Goal: Find specific page/section: Find specific page/section

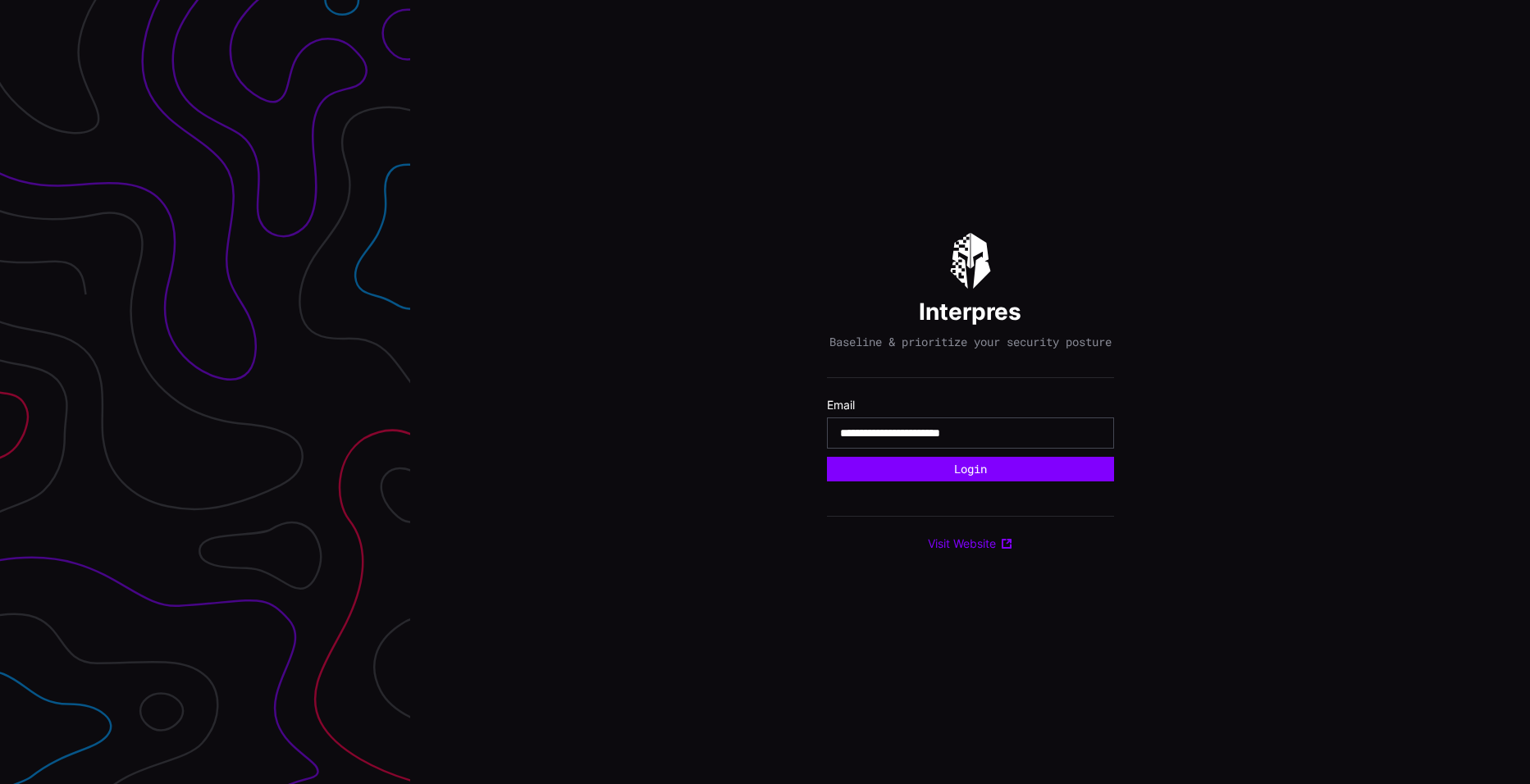
type input "**********"
click at [827, 457] on button "Login" at bounding box center [971, 470] width 288 height 25
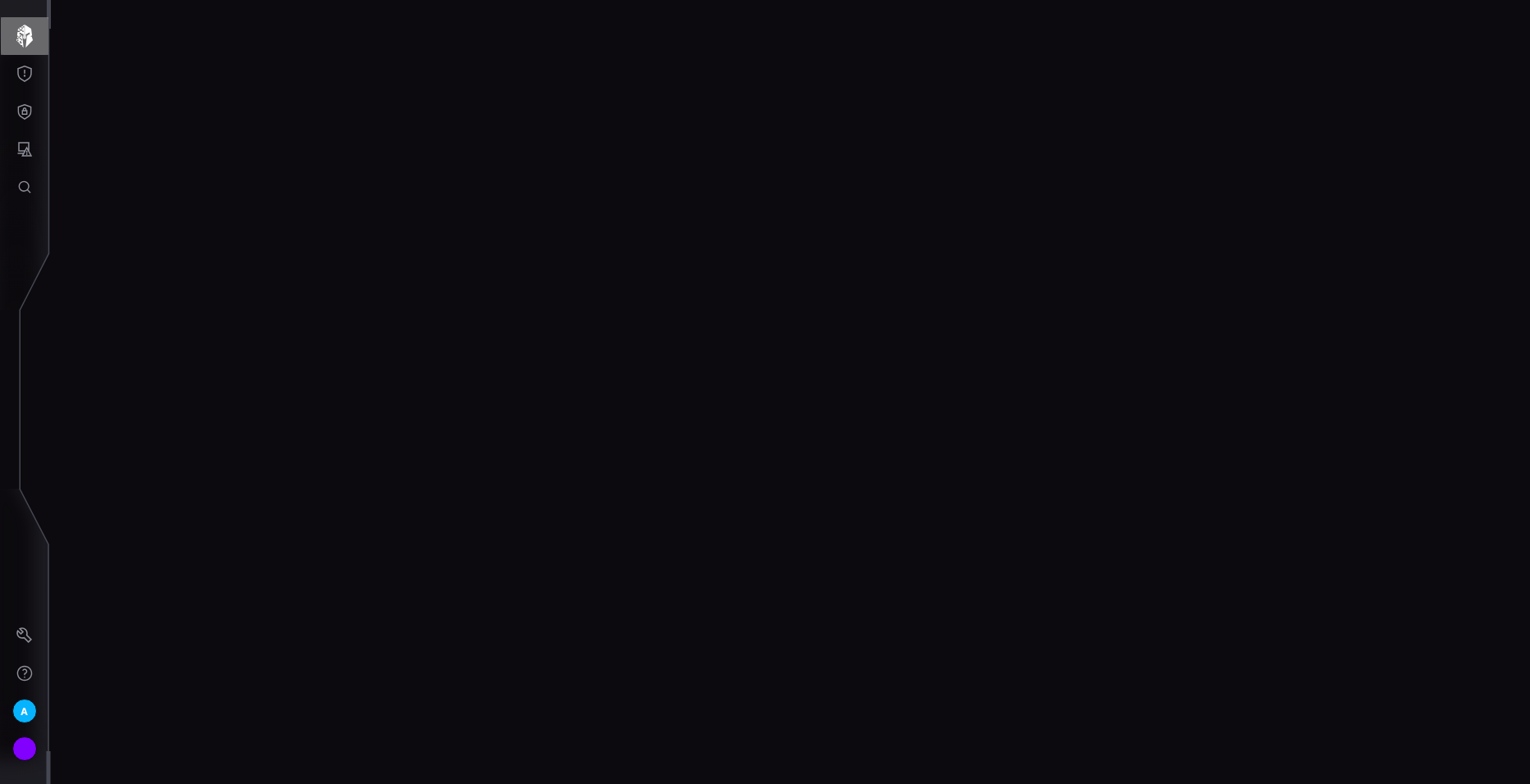
click at [24, 32] on icon "button" at bounding box center [24, 36] width 16 height 23
click at [16, 79] on icon "Threat Exposure" at bounding box center [24, 73] width 16 height 16
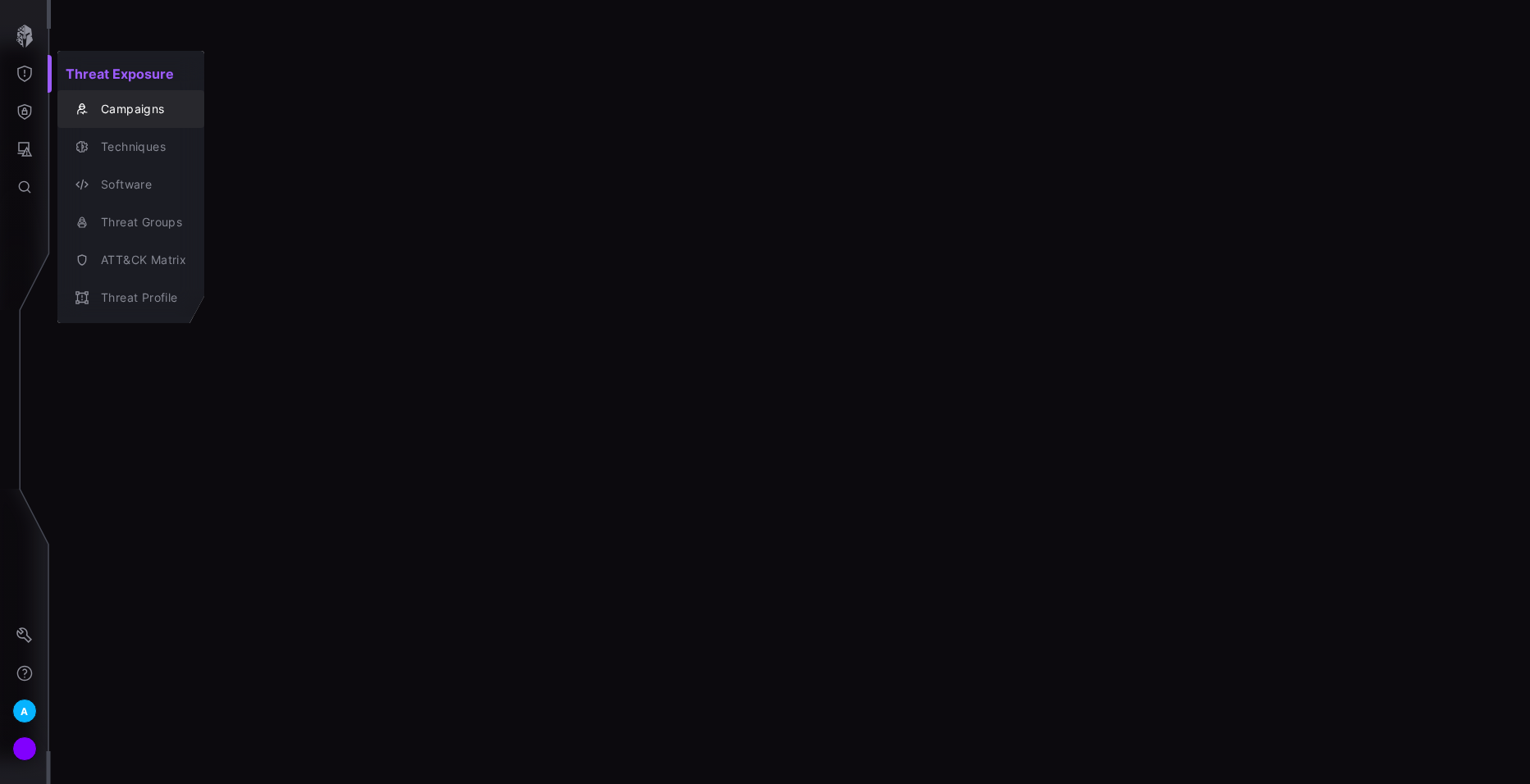
click at [137, 109] on div "Campaigns" at bounding box center [140, 109] width 94 height 20
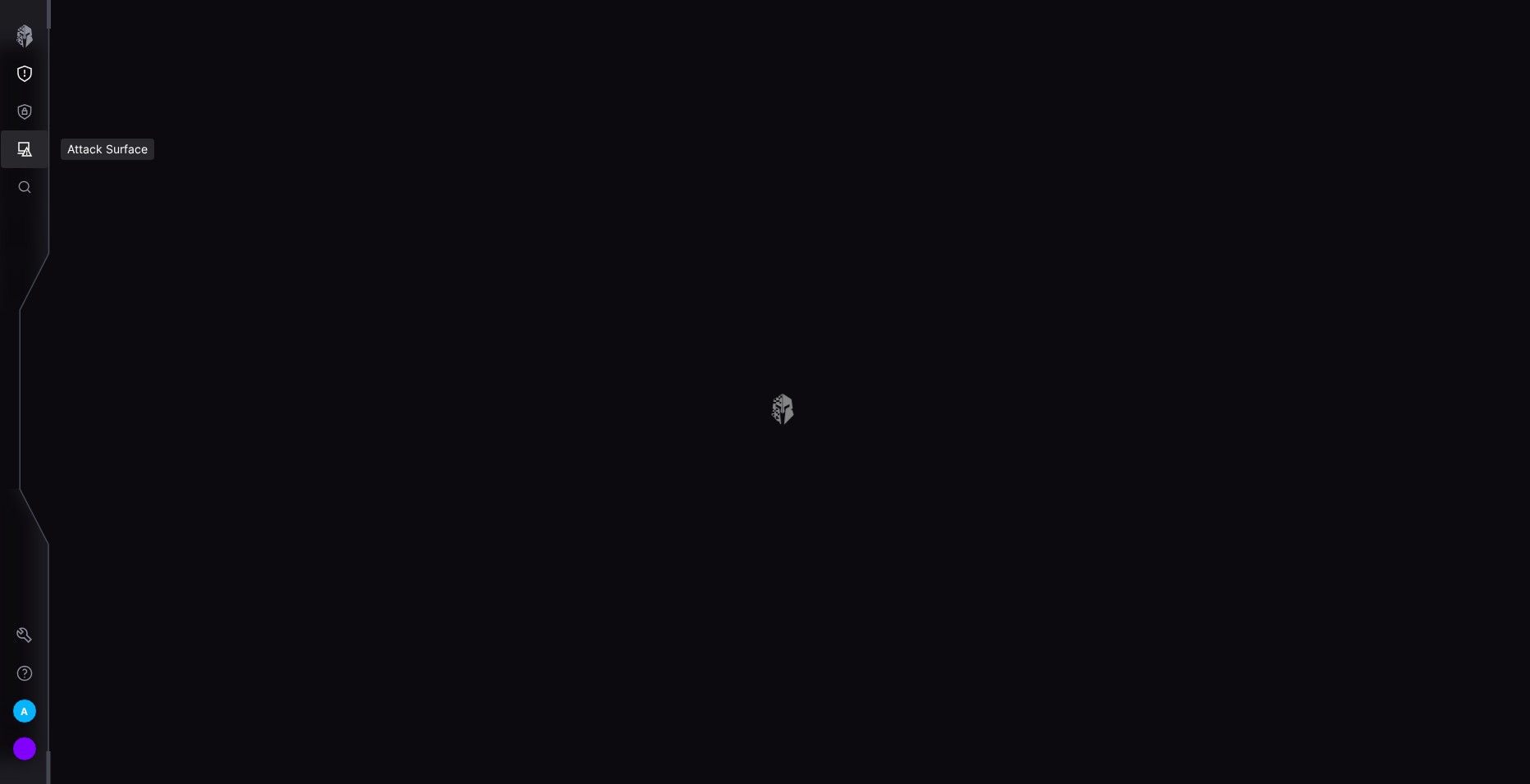
click at [8, 157] on button "Attack Surface" at bounding box center [25, 149] width 48 height 37
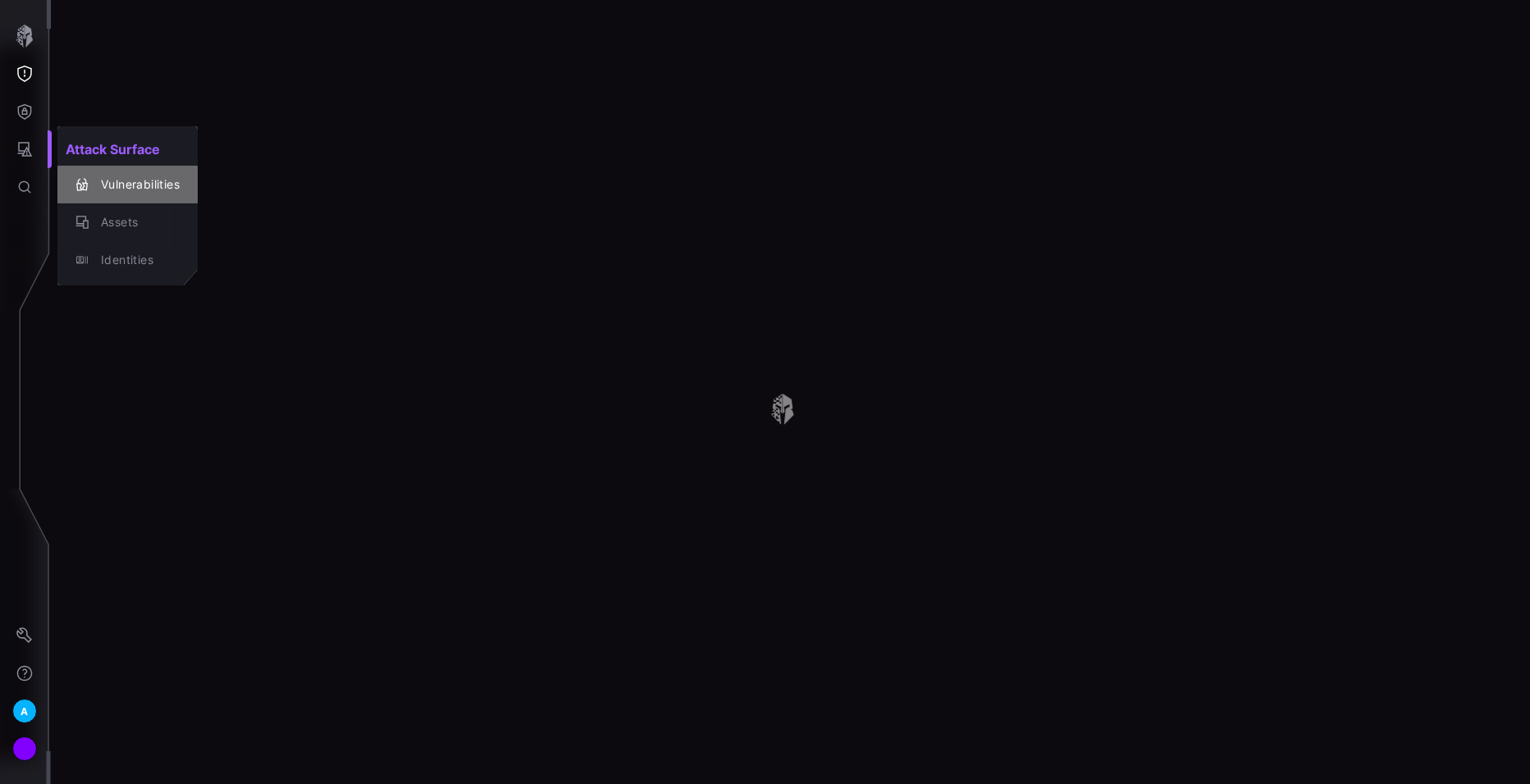
click at [122, 174] on div "Vulnerabilities" at bounding box center [136, 184] width 87 height 20
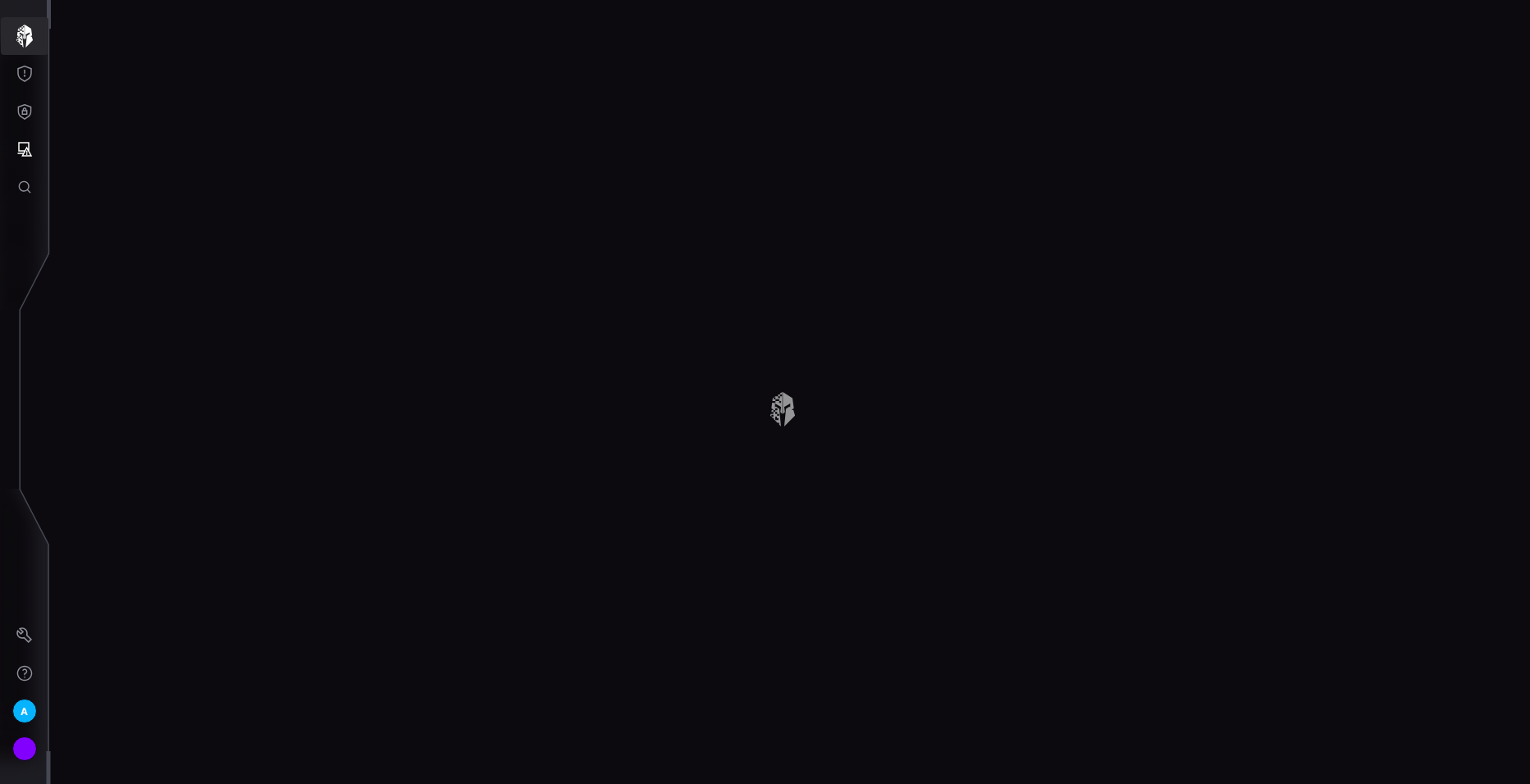
click at [21, 37] on icon "button" at bounding box center [24, 36] width 16 height 23
click at [23, 142] on icon "Attack Surface" at bounding box center [24, 149] width 16 height 16
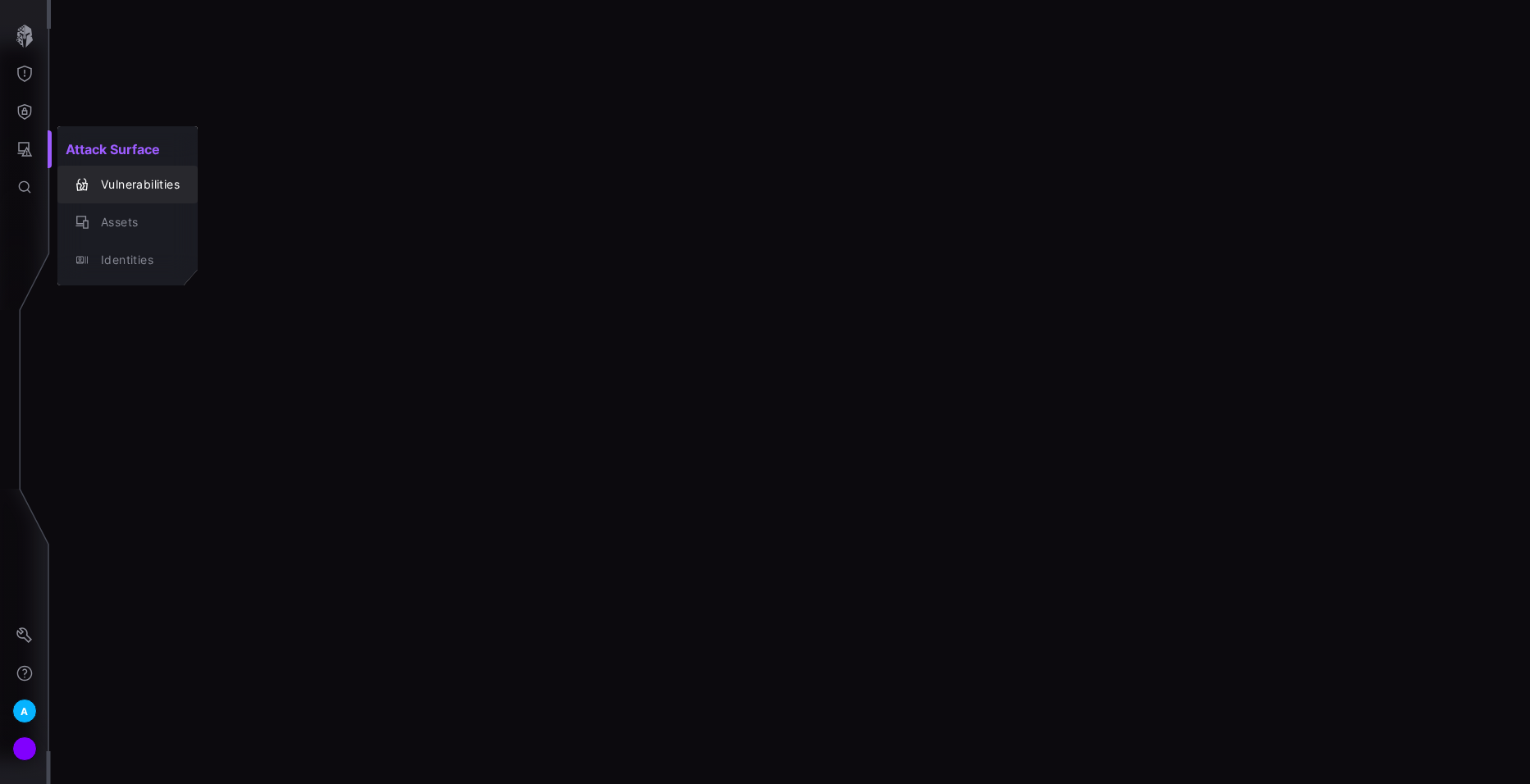
click at [142, 173] on div "Vulnerabilities" at bounding box center [128, 185] width 128 height 23
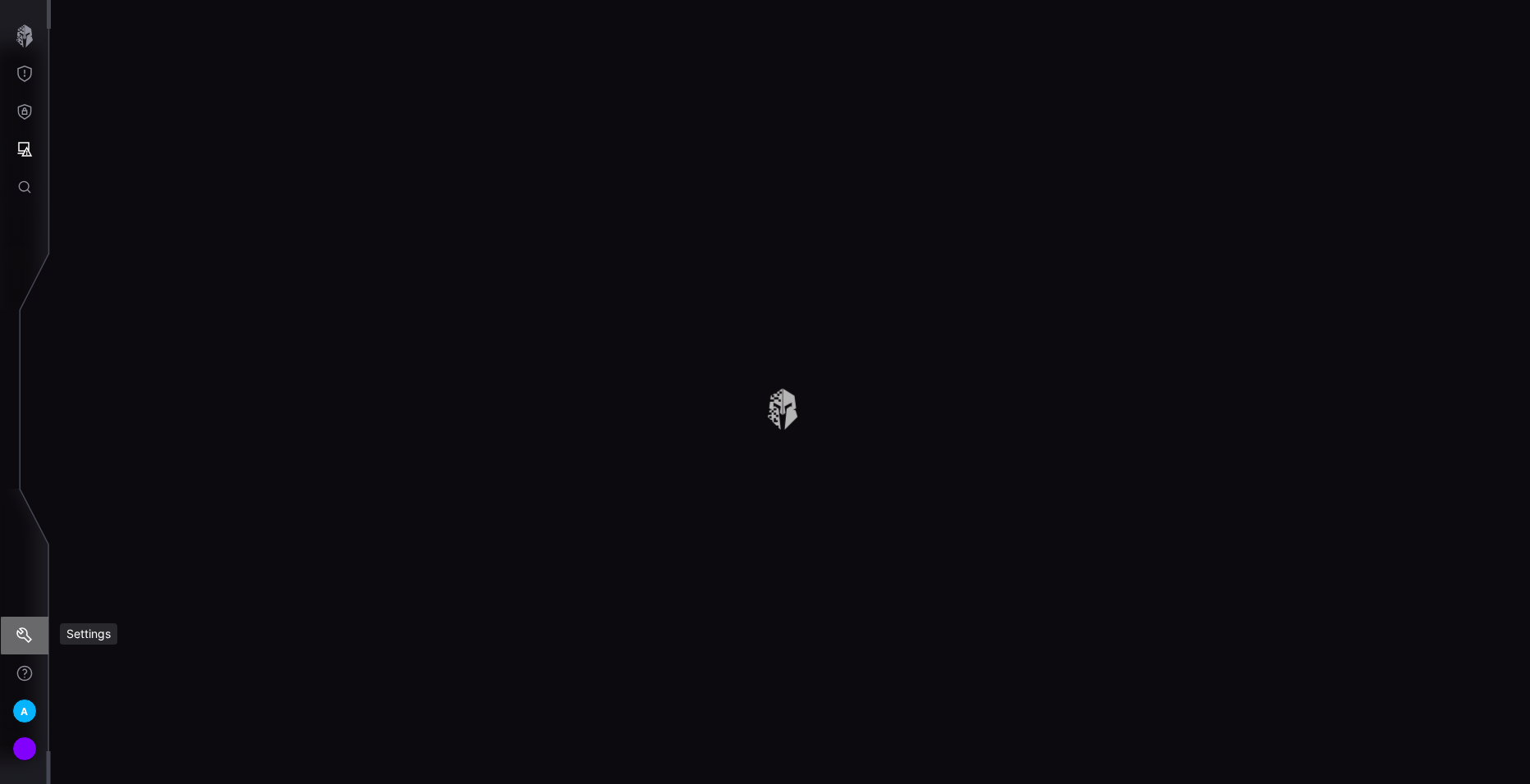
click at [32, 627] on button "Settings" at bounding box center [25, 635] width 48 height 37
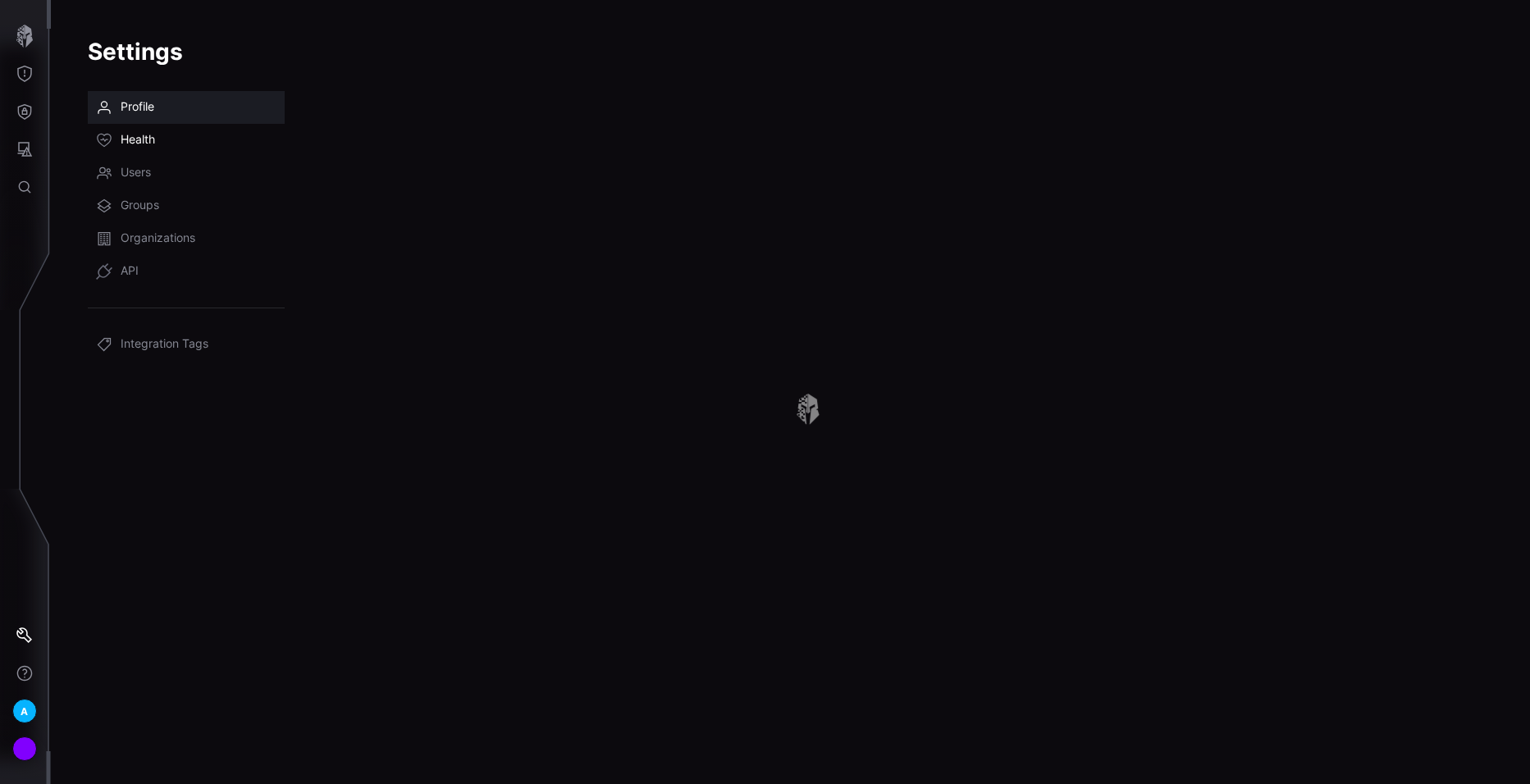
click at [136, 139] on span "Health" at bounding box center [138, 140] width 35 height 16
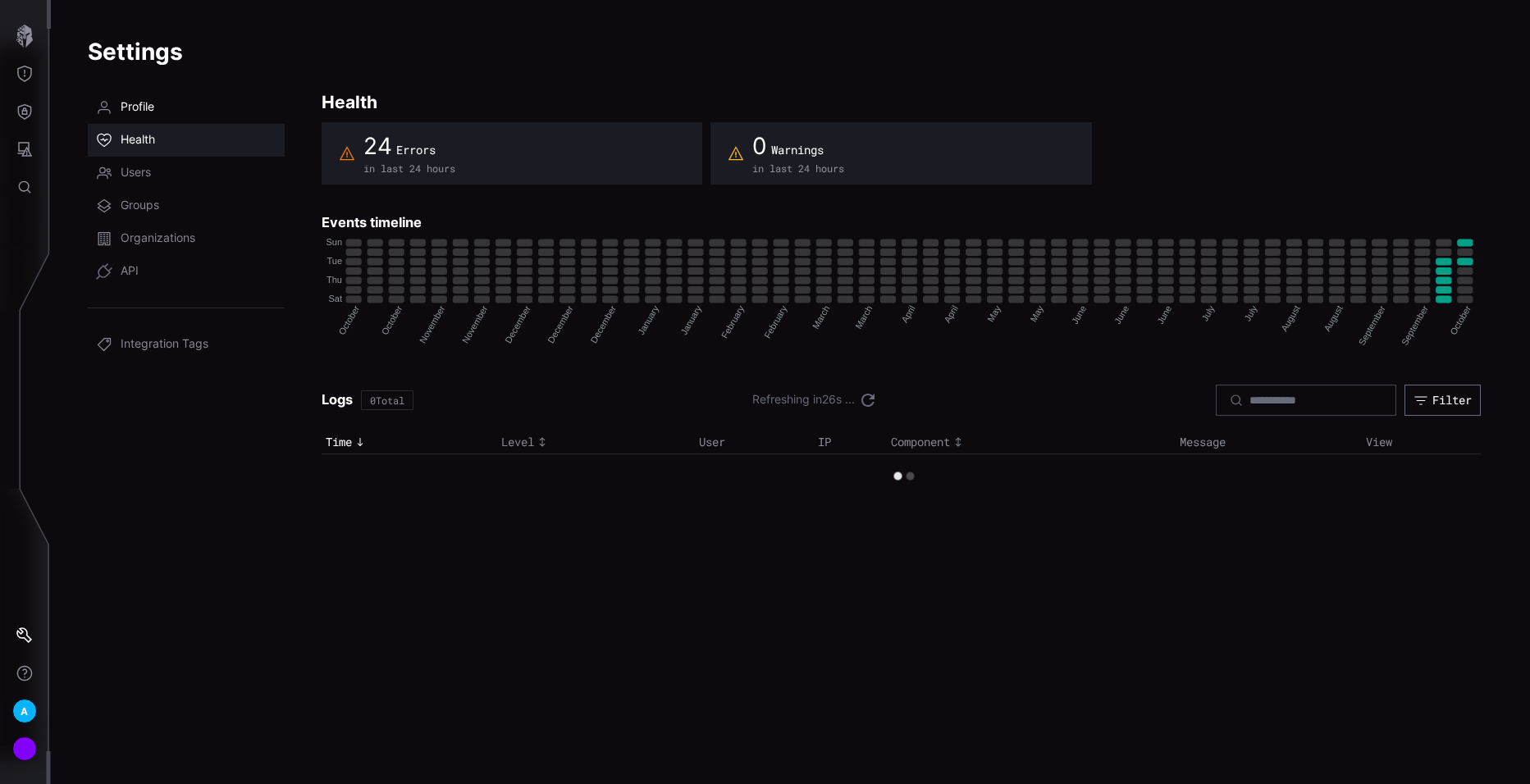
click at [126, 111] on span "Profile" at bounding box center [137, 107] width 34 height 16
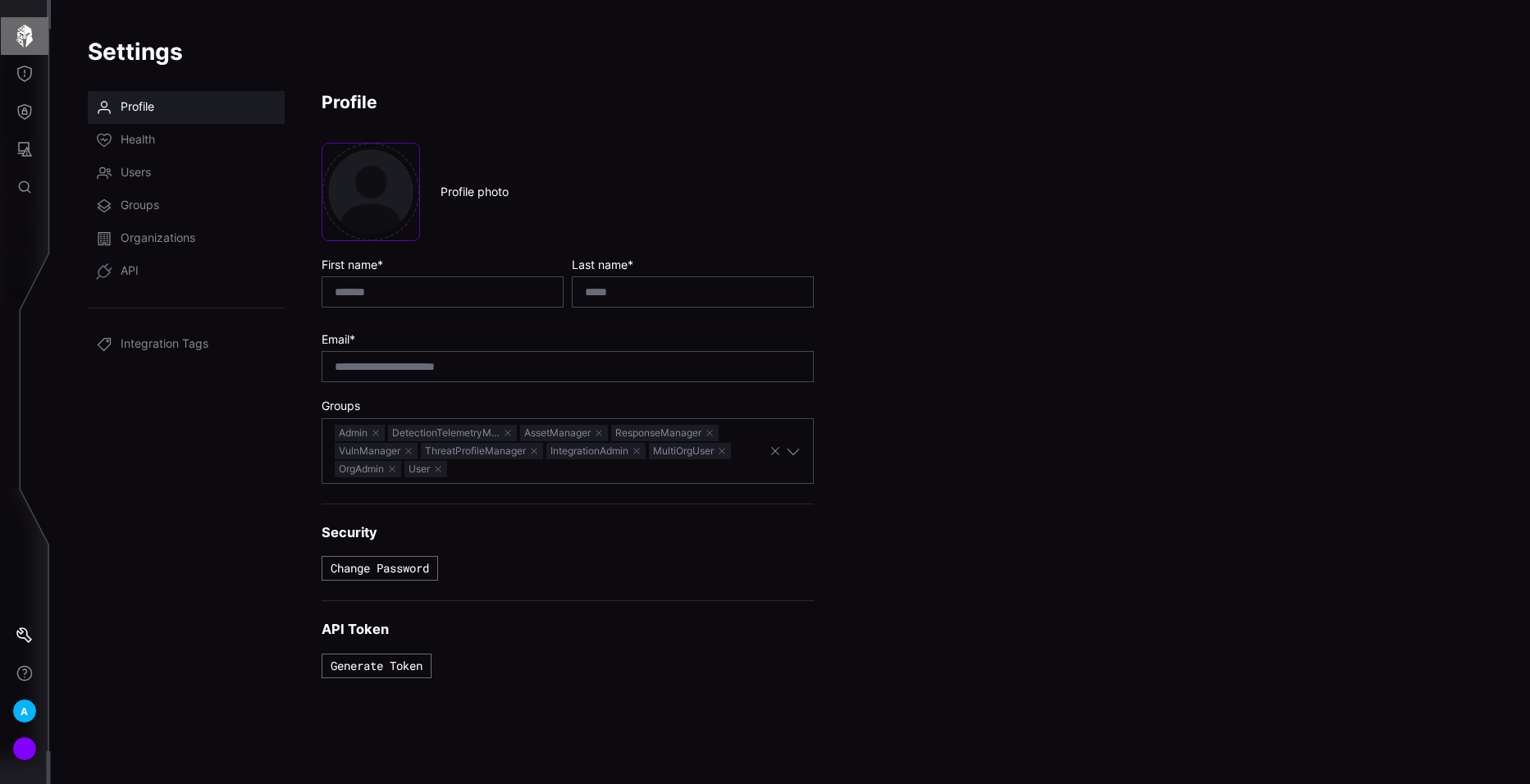
click at [27, 39] on icon "button" at bounding box center [24, 36] width 16 height 23
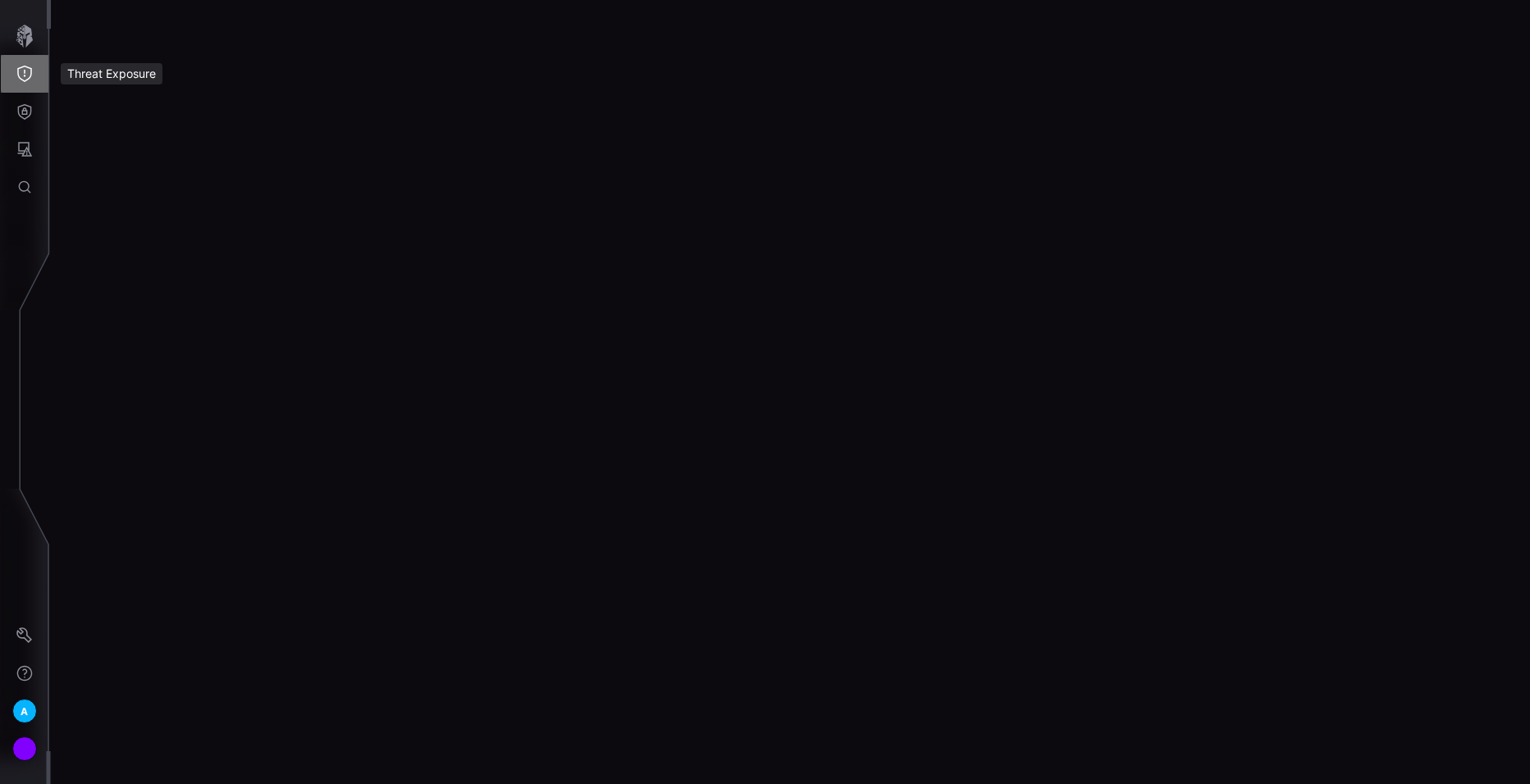
click at [36, 82] on button "Threat Exposure" at bounding box center [25, 73] width 48 height 37
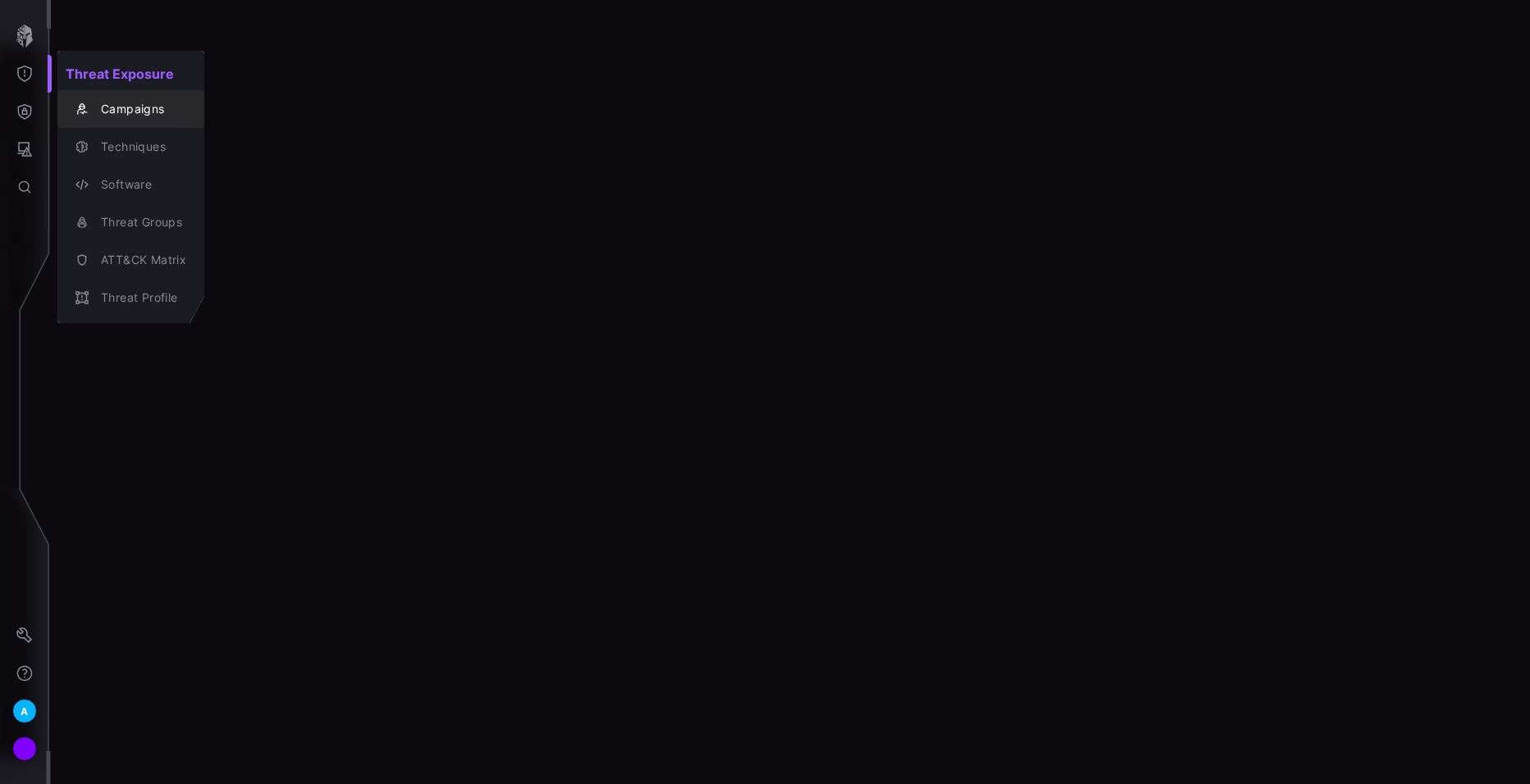
click at [108, 104] on div "Campaigns" at bounding box center [140, 109] width 94 height 20
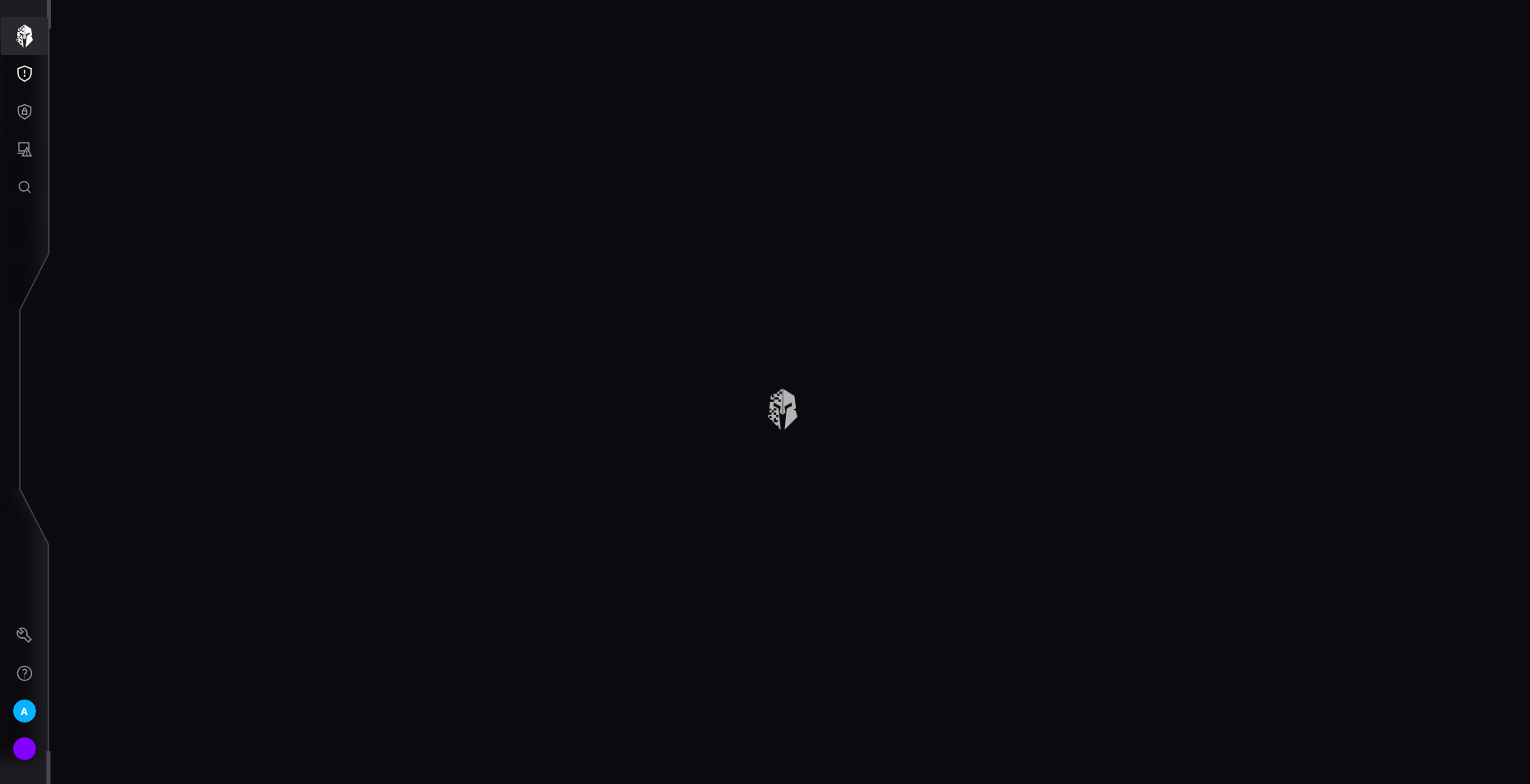
click at [33, 48] on button "button" at bounding box center [25, 35] width 48 height 37
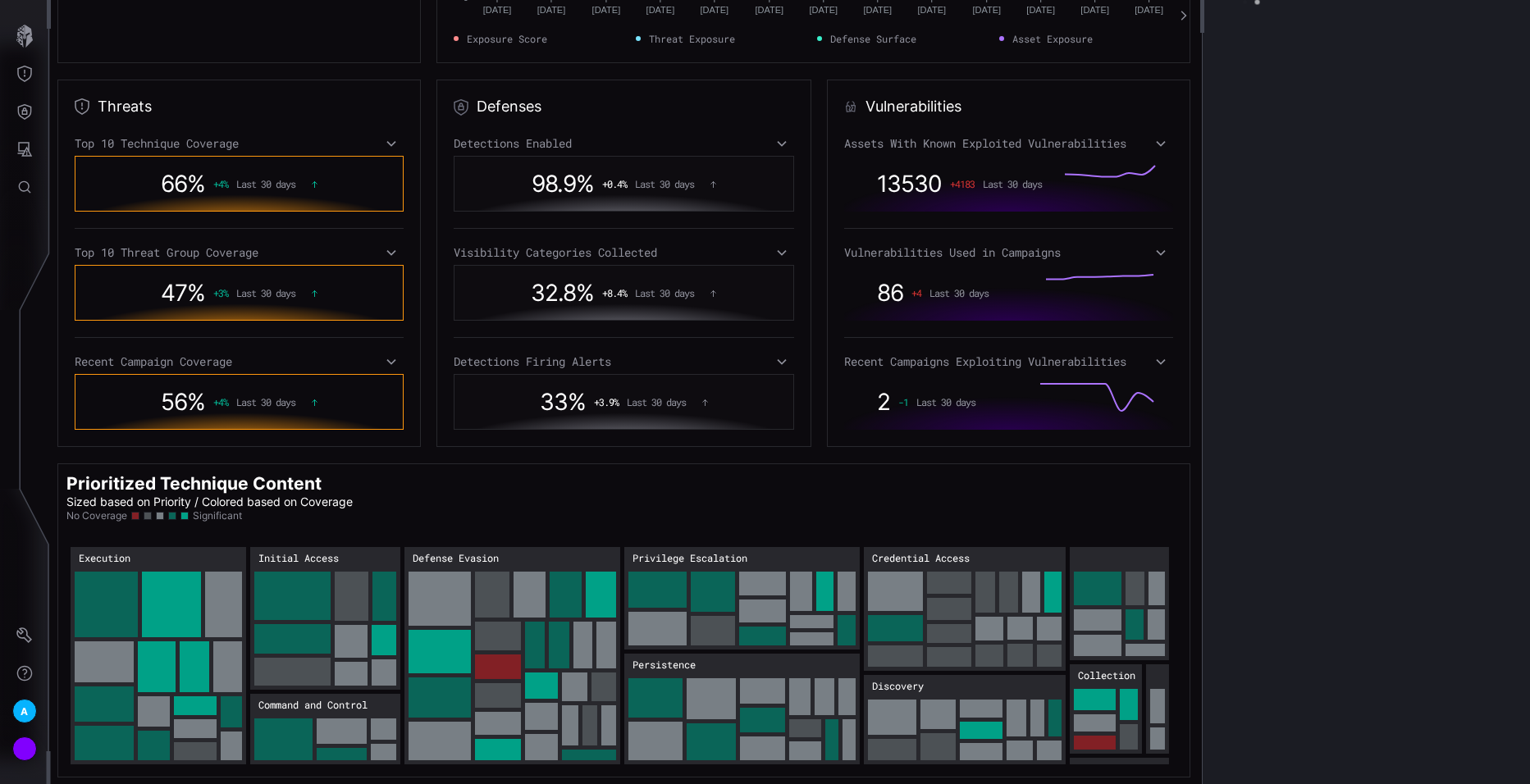
scroll to position [241, 0]
click at [29, 69] on icon "Threat Exposure" at bounding box center [24, 73] width 16 height 16
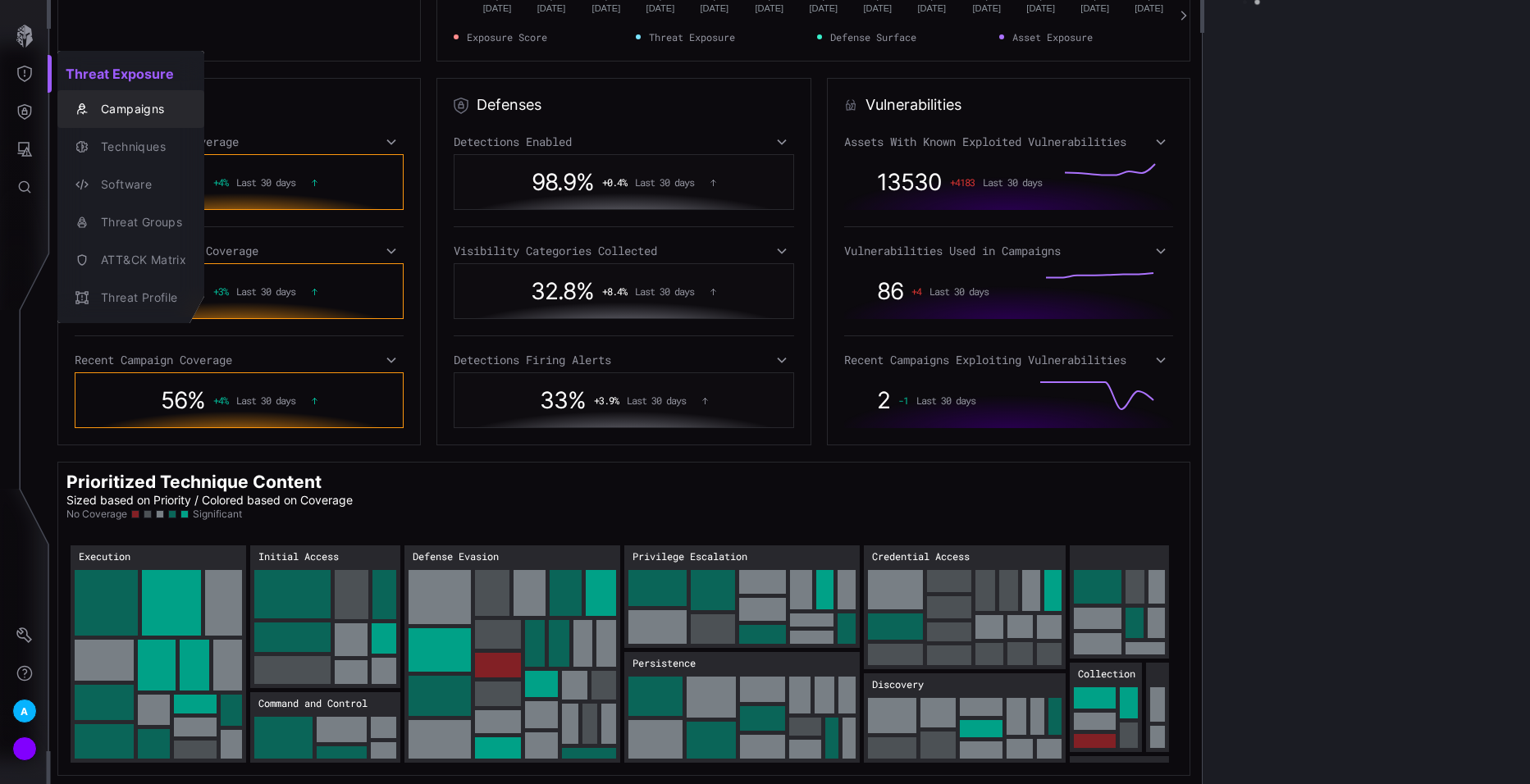
click at [121, 105] on div "Campaigns" at bounding box center [140, 109] width 94 height 20
